Goal: Navigation & Orientation: Find specific page/section

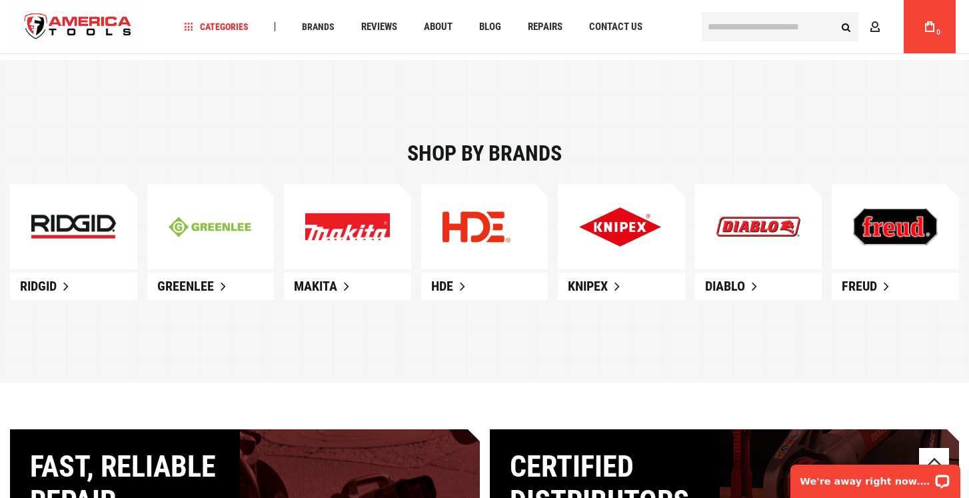
scroll to position [756, 0]
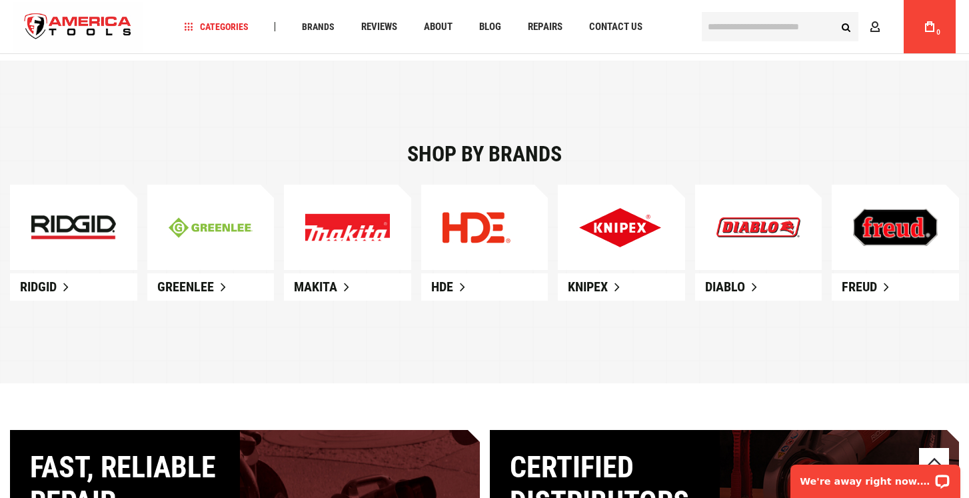
click at [229, 289] on link "Greenlee" at bounding box center [210, 286] width 127 height 27
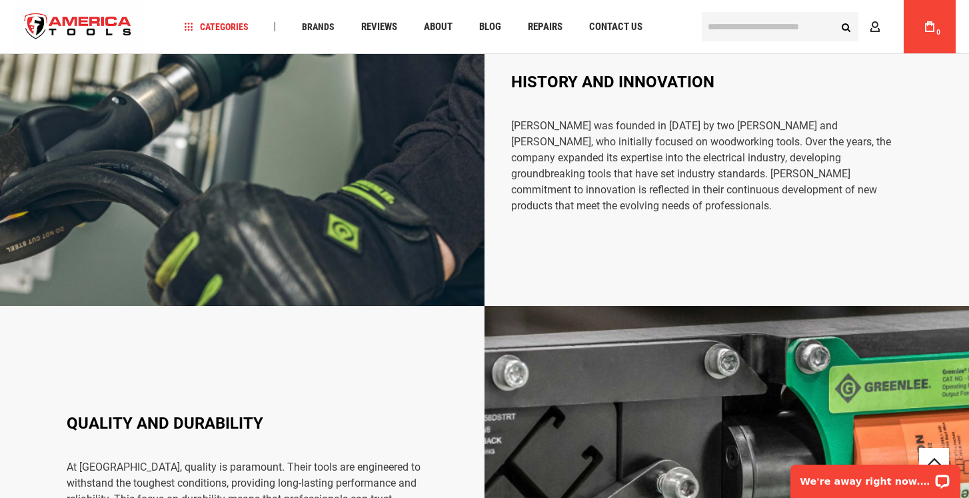
scroll to position [1923, 0]
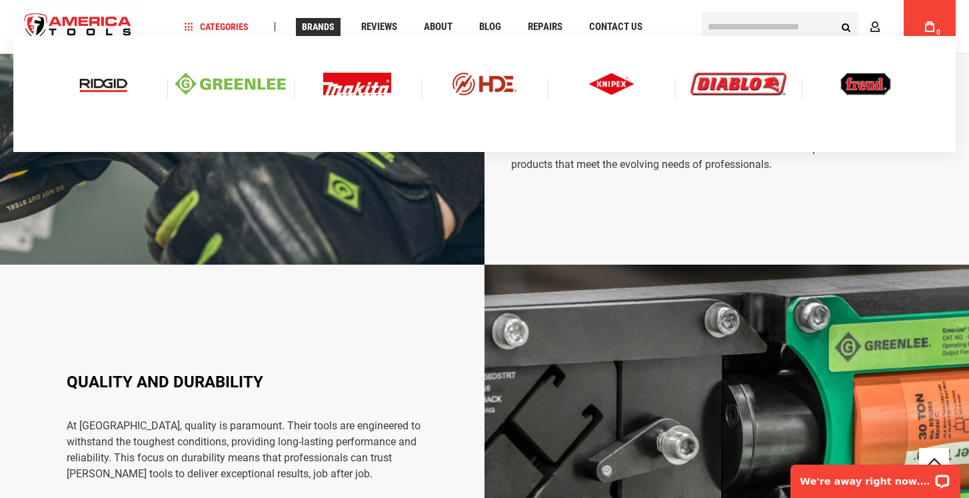
click at [604, 84] on img at bounding box center [611, 84] width 47 height 23
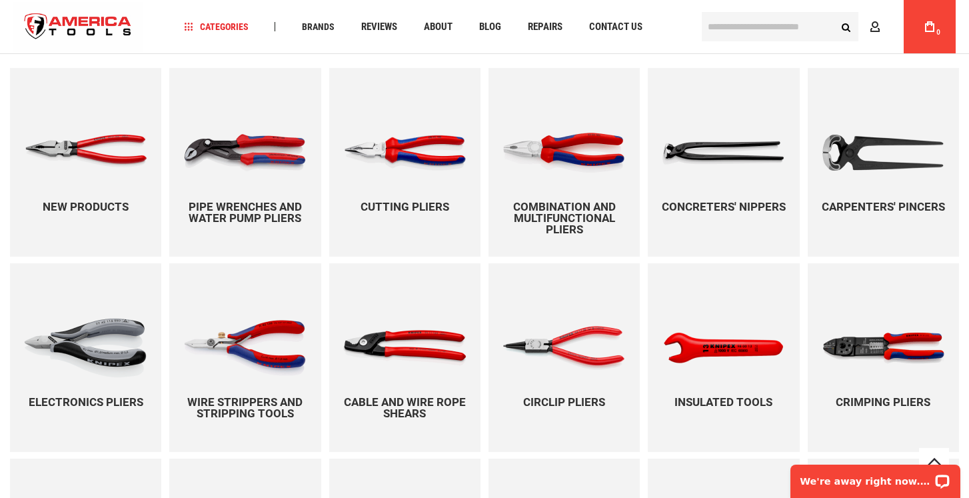
scroll to position [949, 0]
